Goal: Transaction & Acquisition: Purchase product/service

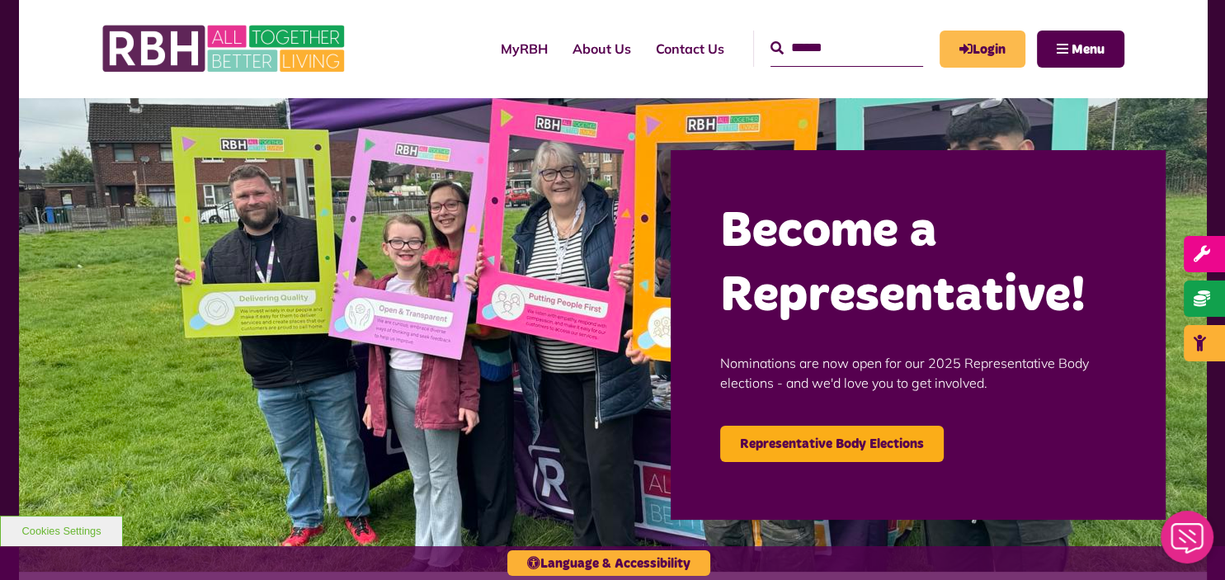
click at [1011, 31] on link "Login" at bounding box center [982, 49] width 86 height 37
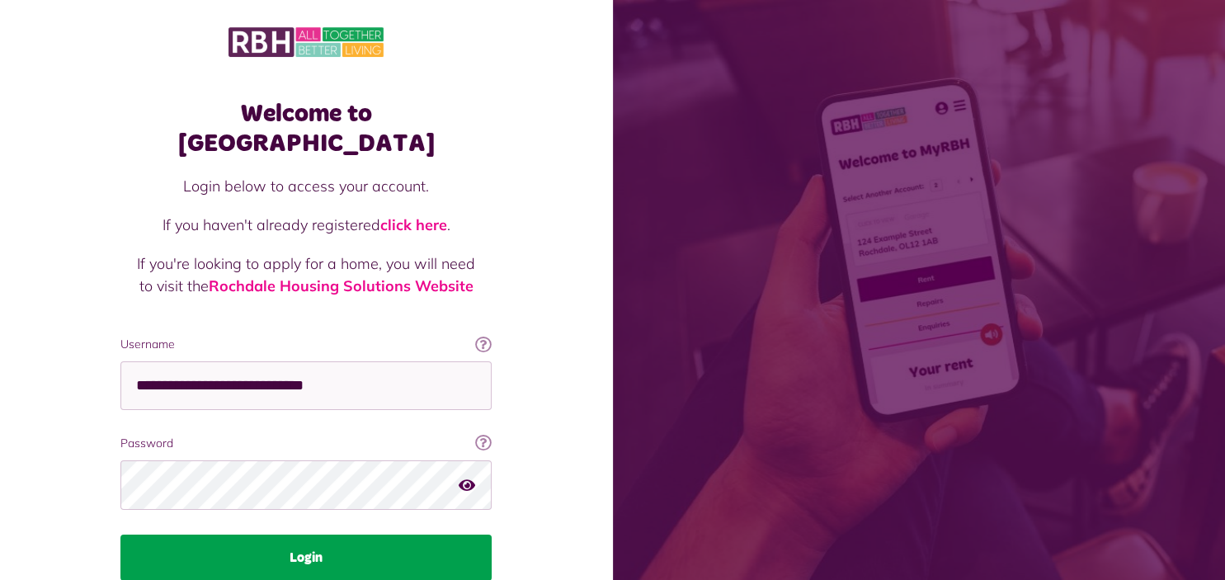
click at [241, 534] on button "Login" at bounding box center [305, 557] width 371 height 46
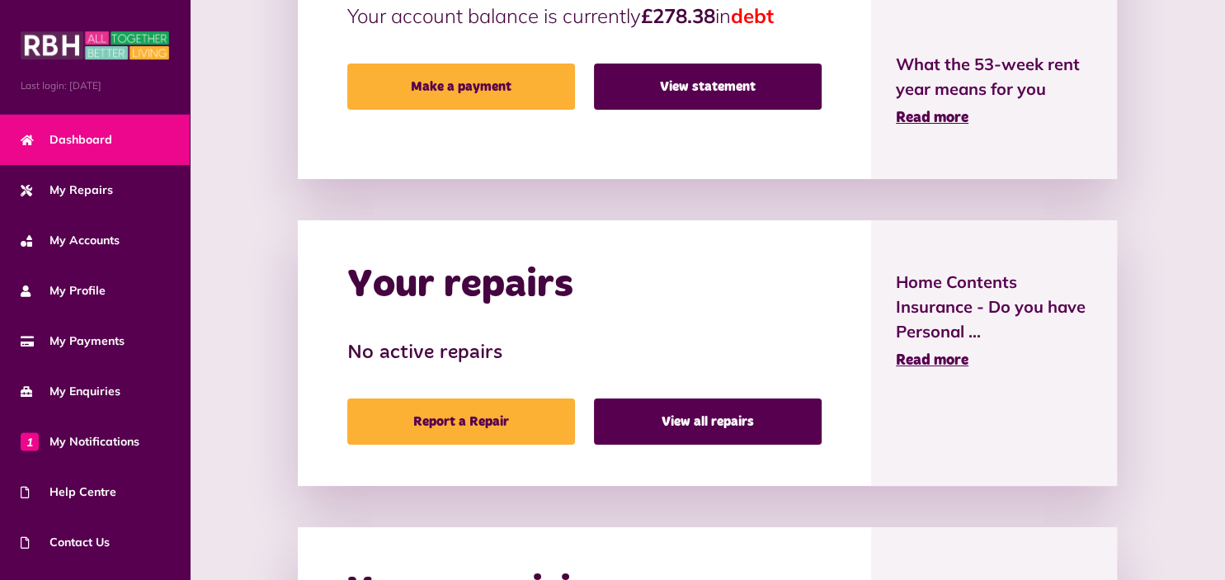
scroll to position [829, 0]
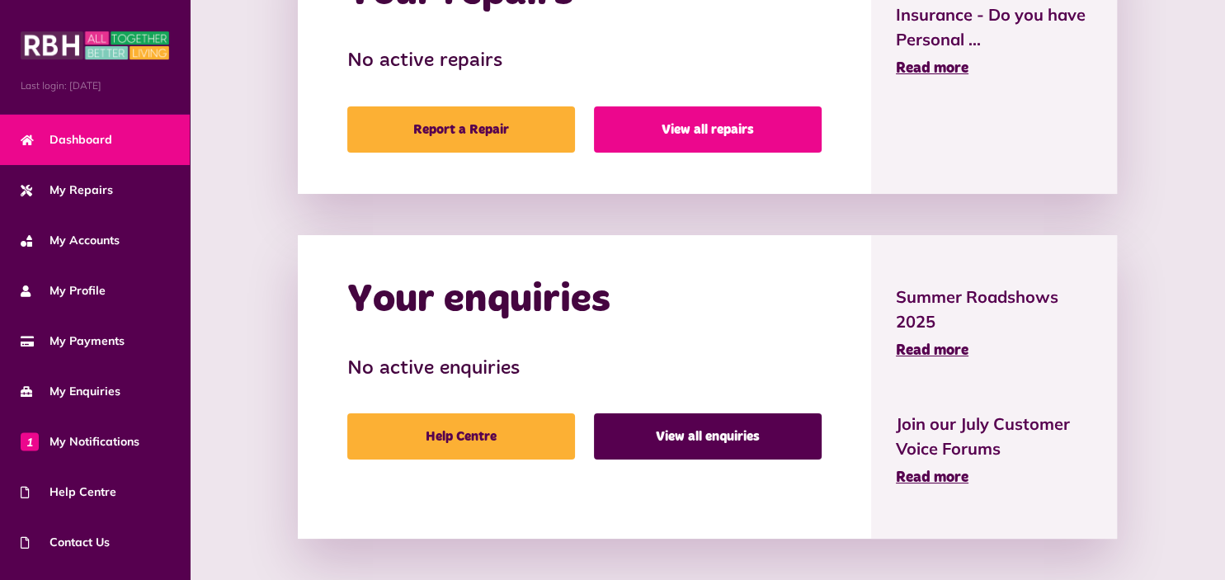
drag, startPoint x: 0, startPoint y: 0, endPoint x: 682, endPoint y: 139, distance: 696.2
click at [698, 117] on link "View all repairs" at bounding box center [708, 129] width 228 height 46
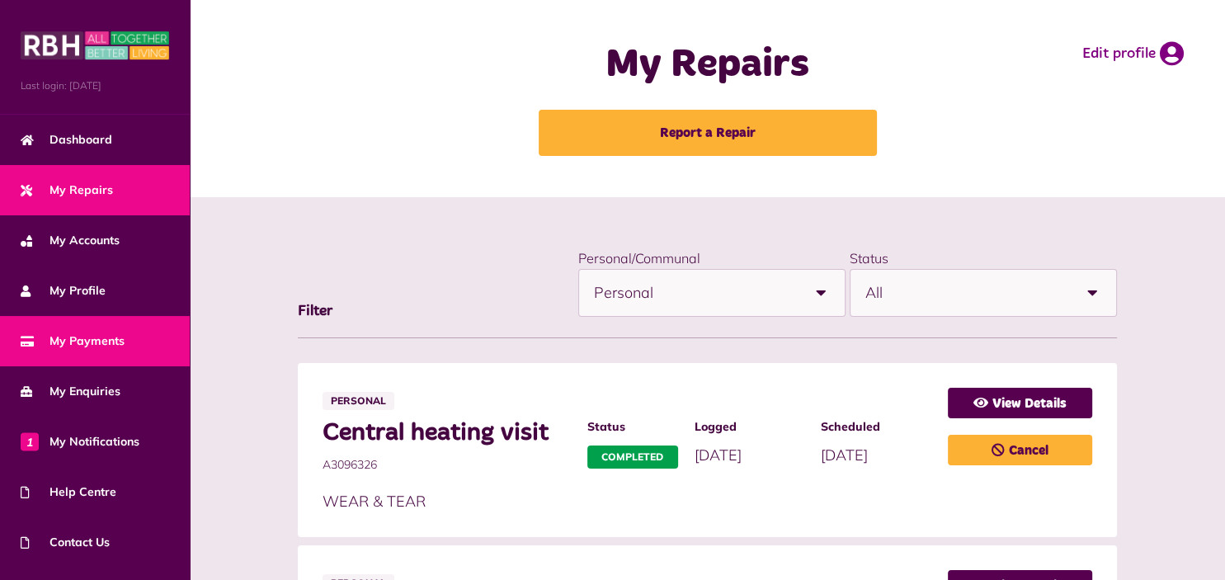
click at [109, 343] on span "My Payments" at bounding box center [73, 340] width 104 height 17
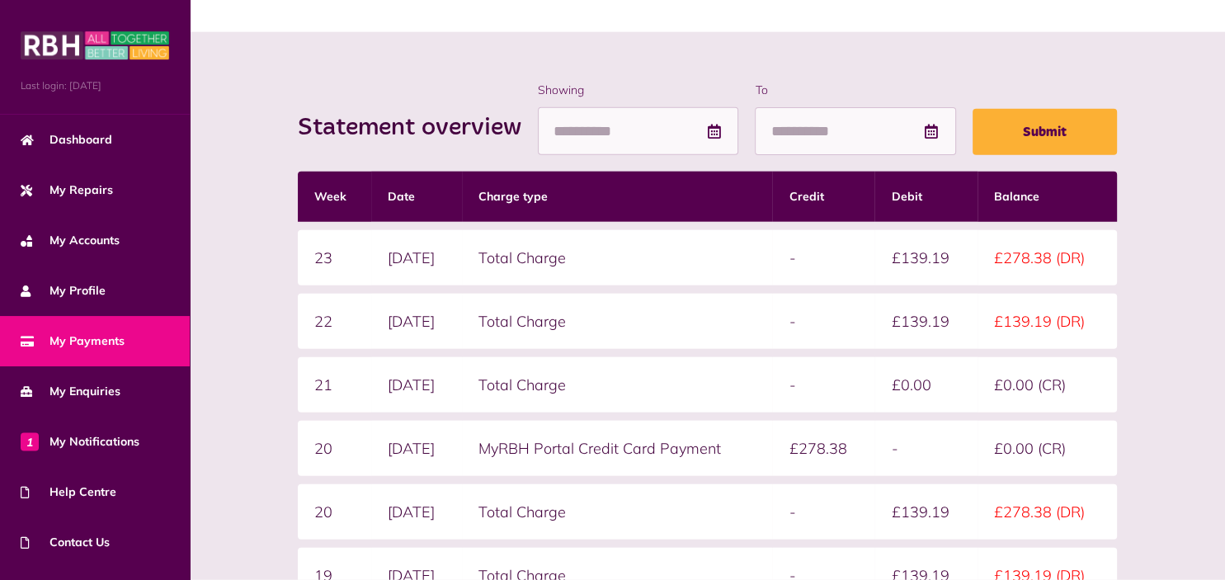
scroll to position [174, 0]
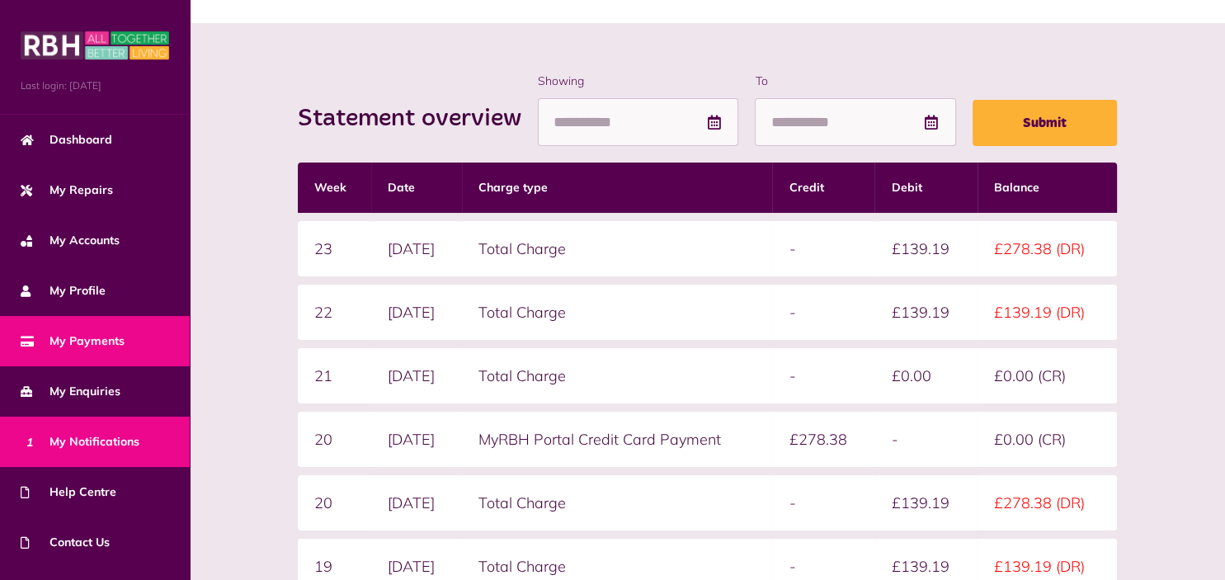
click at [54, 431] on link "1 My Notifications" at bounding box center [95, 442] width 190 height 50
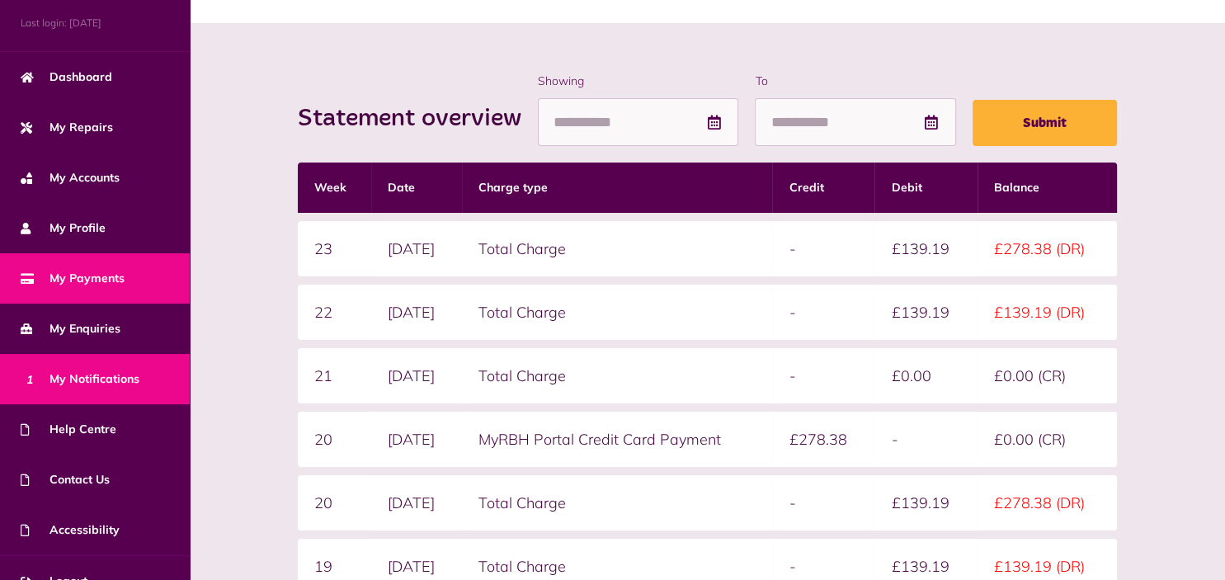
scroll to position [89, 0]
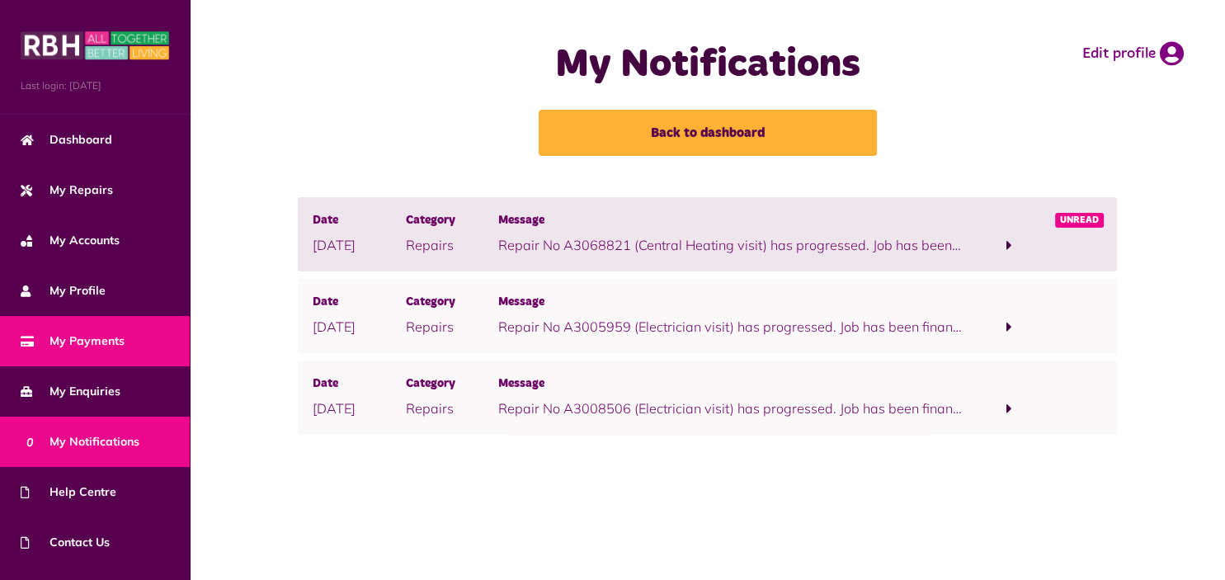
click at [94, 339] on span "My Payments" at bounding box center [73, 340] width 104 height 17
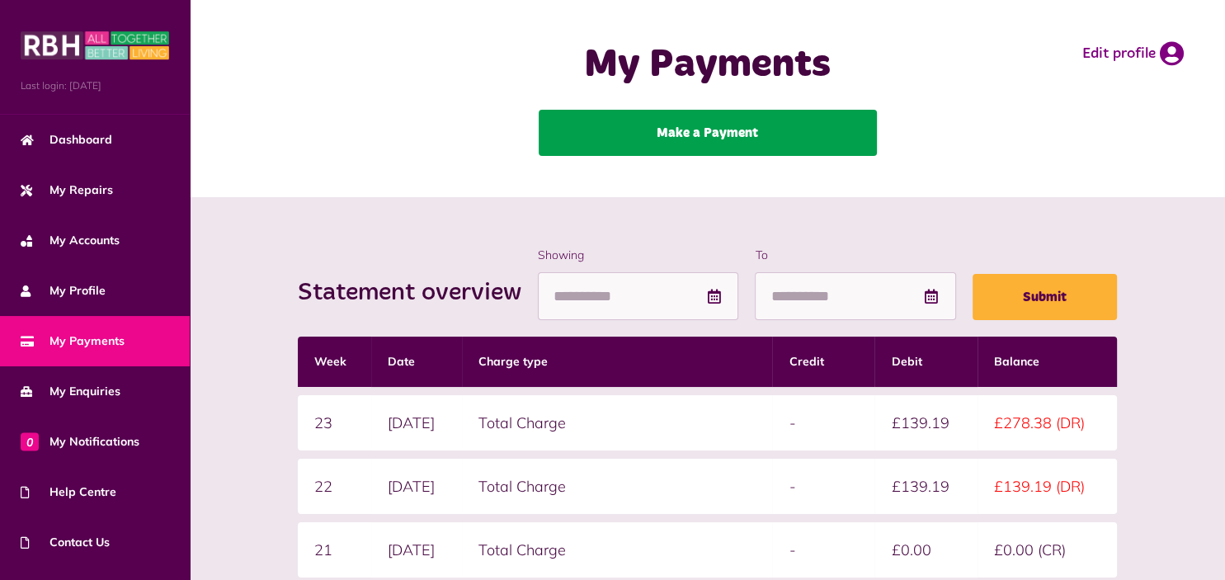
click at [714, 130] on link "Make a Payment" at bounding box center [708, 133] width 338 height 46
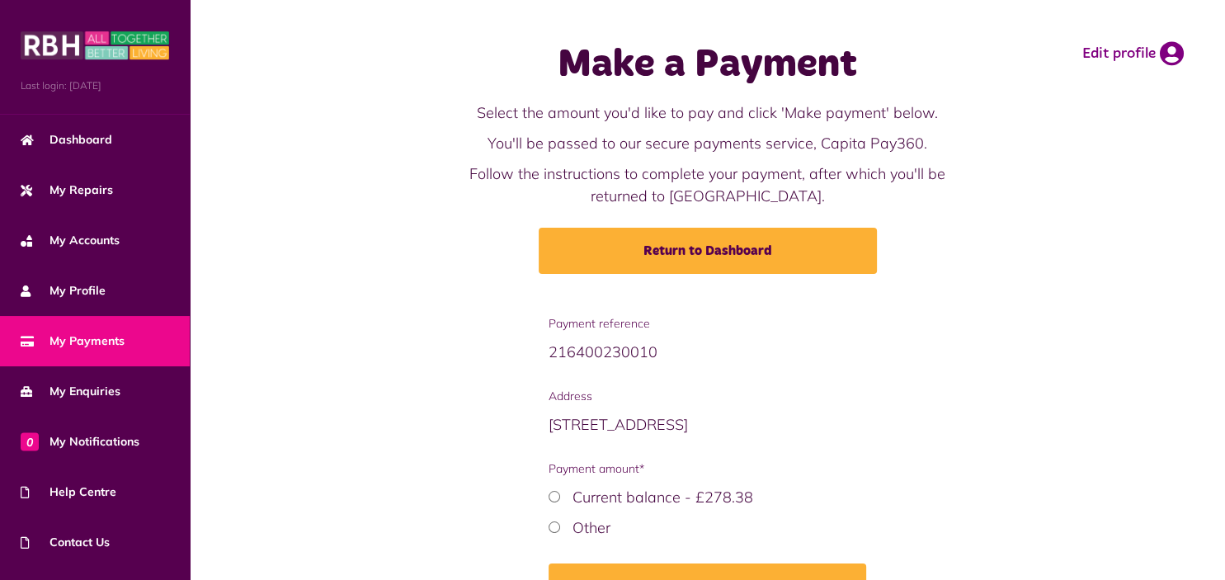
drag, startPoint x: 1063, startPoint y: 180, endPoint x: 675, endPoint y: 543, distance: 531.6
click at [784, 430] on main "Make a Payment Select the amount you'd like to pay and click 'Make payment' bel…" at bounding box center [707, 342] width 1035 height 684
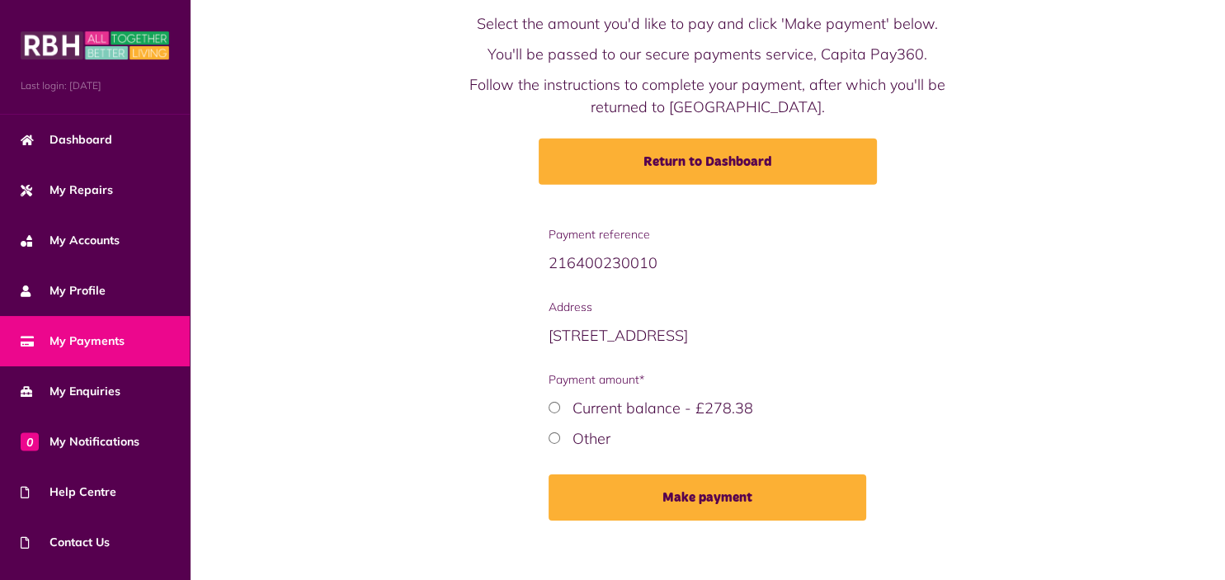
scroll to position [103, 0]
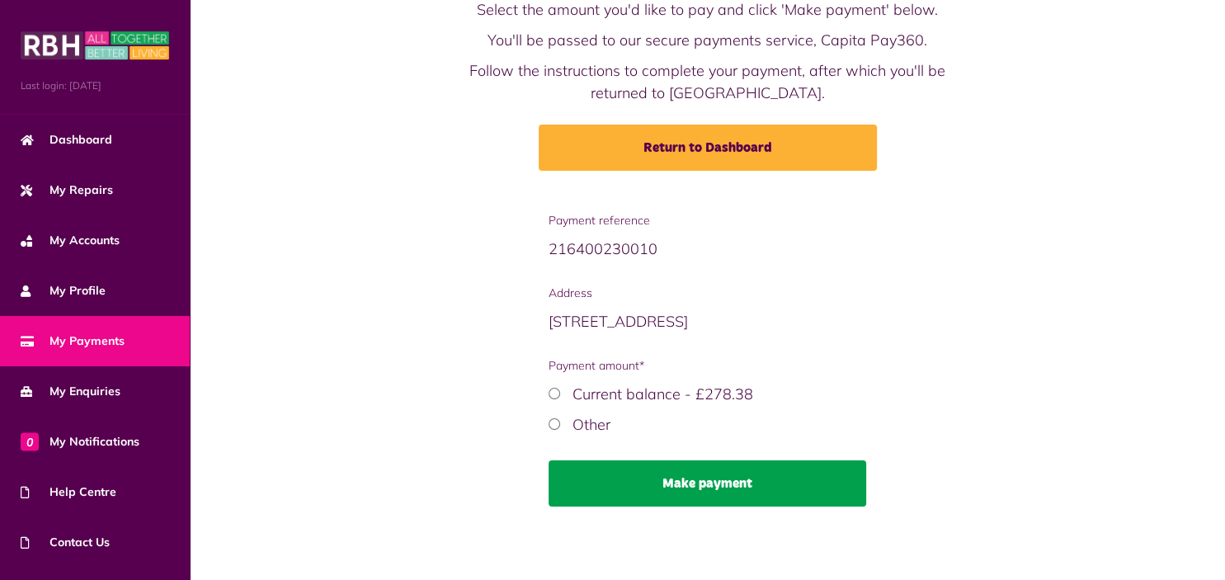
click at [769, 478] on button "Make payment" at bounding box center [707, 483] width 318 height 46
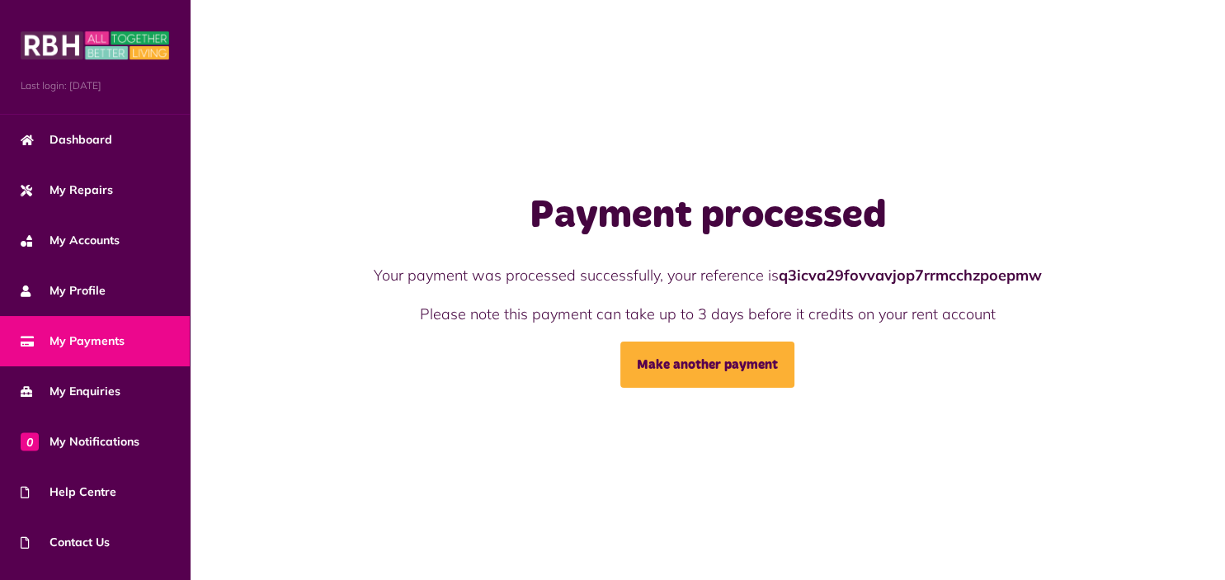
click at [71, 341] on span "My Payments" at bounding box center [73, 340] width 104 height 17
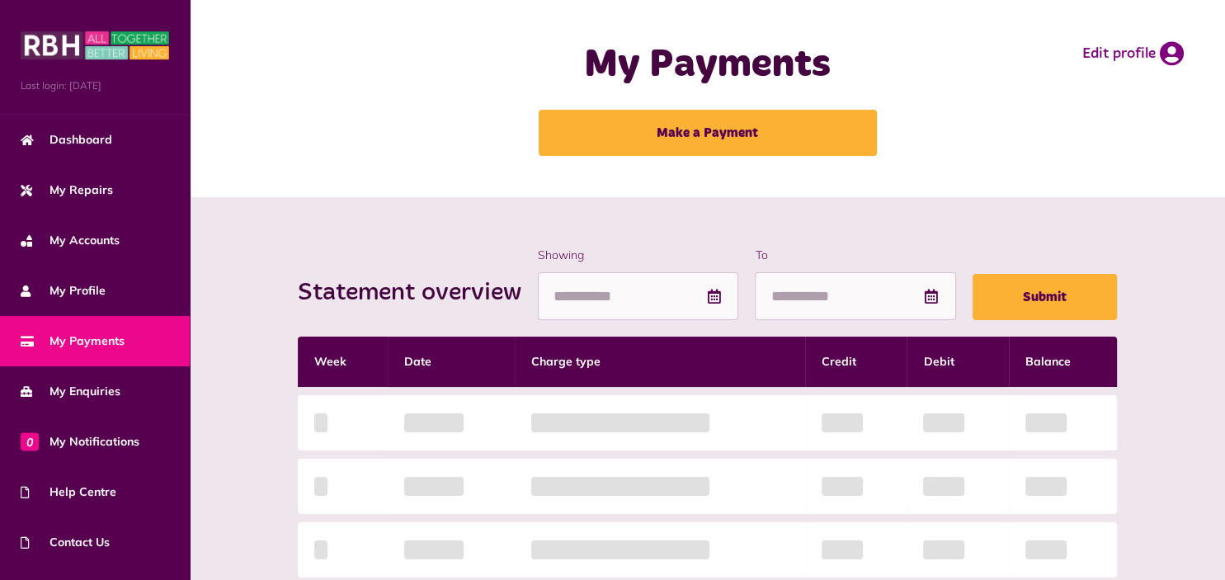
click at [71, 341] on span "My Payments" at bounding box center [73, 340] width 104 height 17
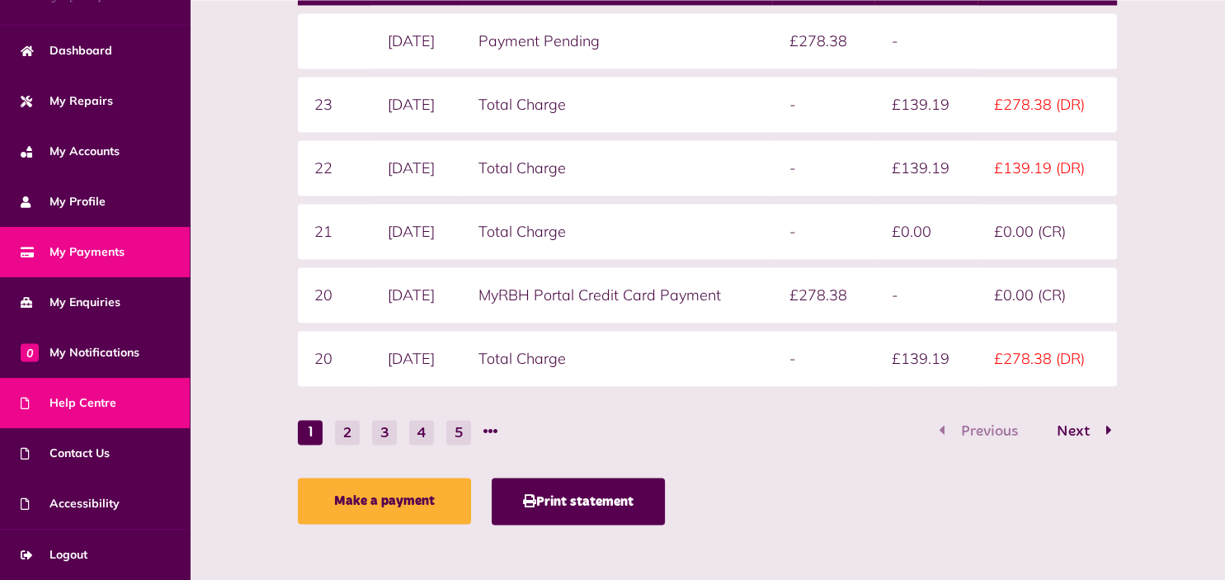
scroll to position [385, 0]
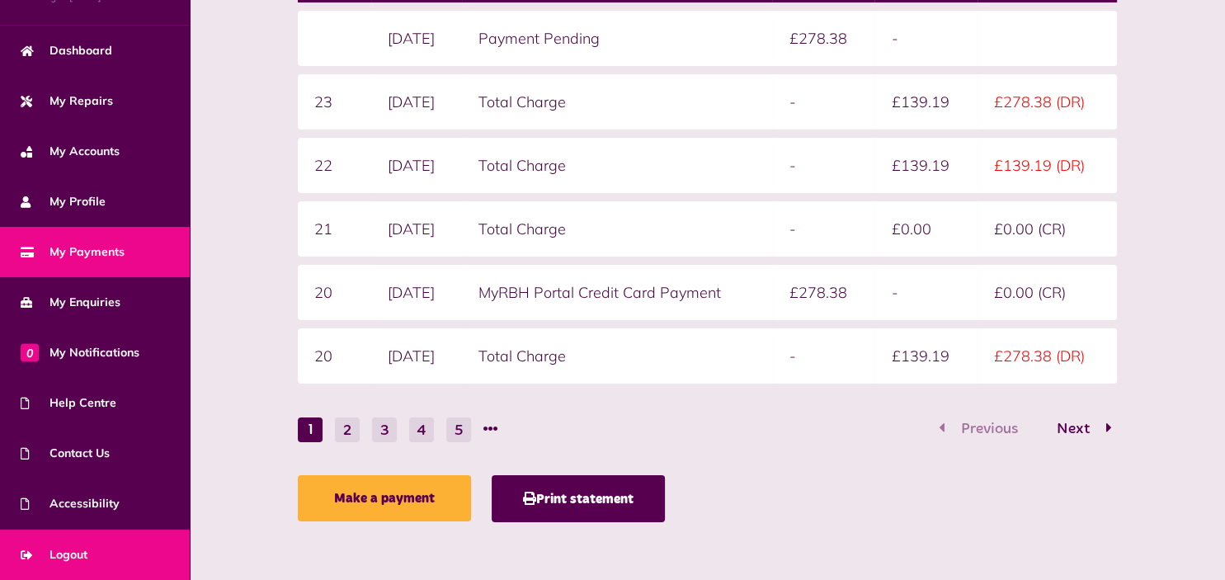
click at [84, 544] on link "Logout" at bounding box center [95, 554] width 190 height 50
